Goal: Find specific page/section: Find specific page/section

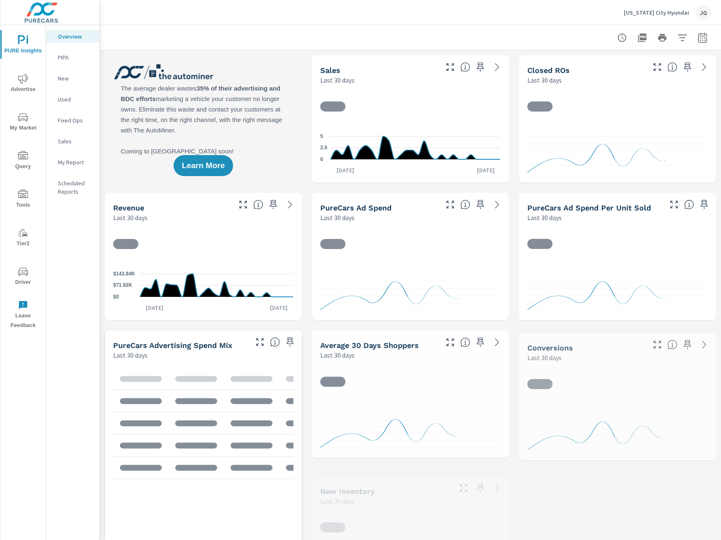
click at [25, 278] on span "Driver" at bounding box center [23, 277] width 40 height 21
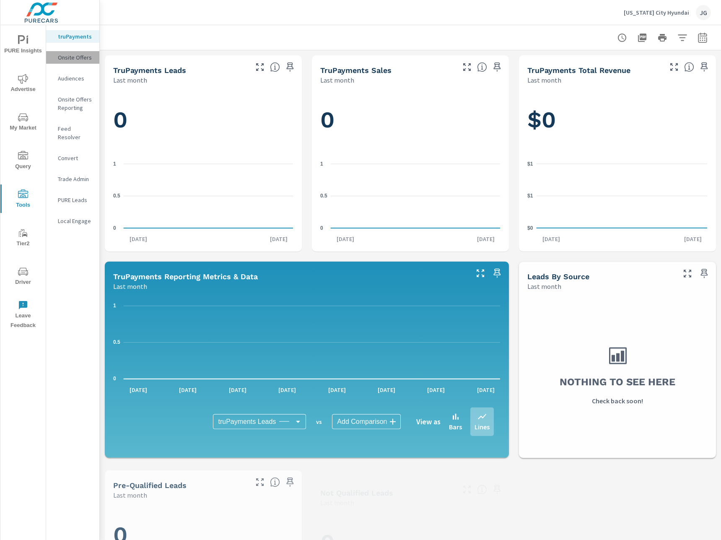
click at [70, 60] on p "Onsite Offers" at bounding box center [75, 57] width 35 height 8
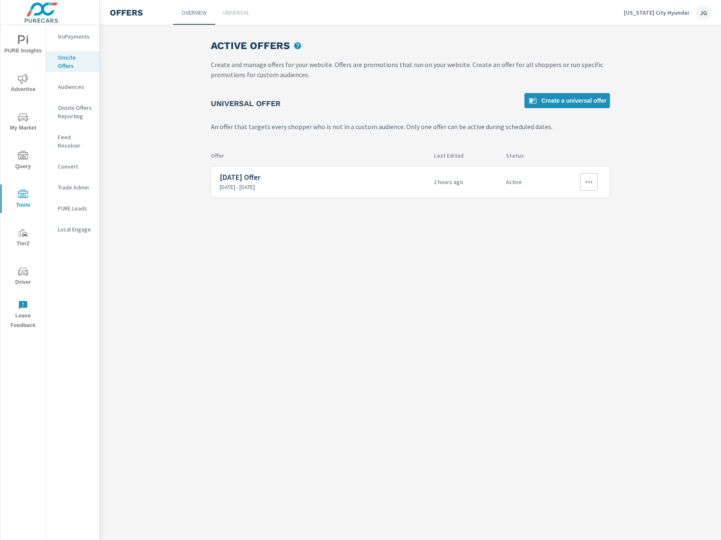
click at [585, 179] on icon "button" at bounding box center [589, 182] width 10 height 10
click at [166, 216] on div at bounding box center [360, 270] width 721 height 540
